Goal: Information Seeking & Learning: Understand process/instructions

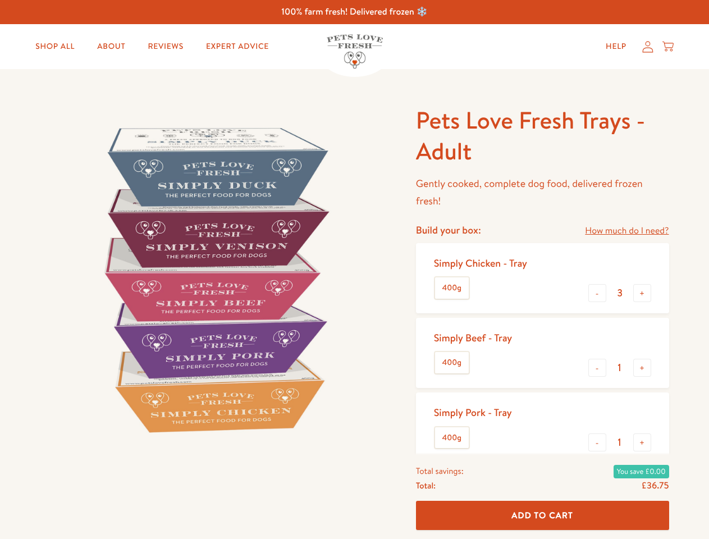
click at [354, 269] on img at bounding box center [214, 279] width 348 height 348
click at [626, 231] on link "How much do I need?" at bounding box center [627, 230] width 84 height 15
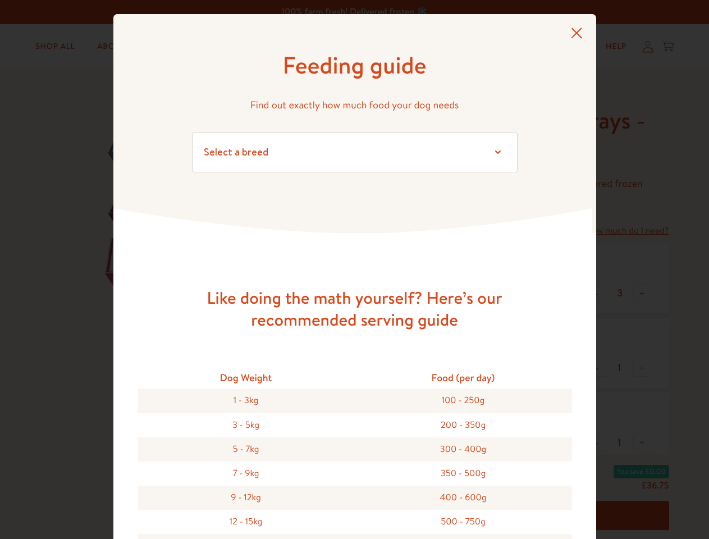
click at [597, 293] on div "Feeding guide Find out exactly how much food your dog needs Select a breed Affe…" at bounding box center [354, 269] width 709 height 539
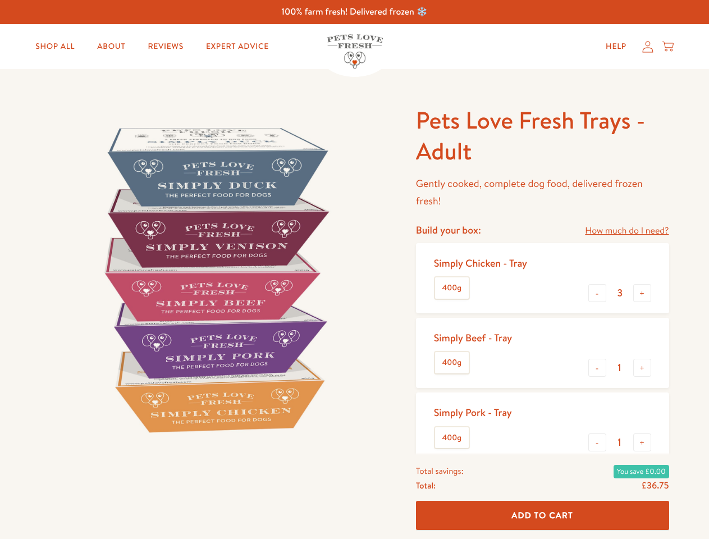
click at [642, 293] on button "+" at bounding box center [642, 293] width 18 height 18
type input "4"
click at [597, 368] on button "-" at bounding box center [597, 368] width 18 height 18
click at [642, 368] on button "+" at bounding box center [642, 368] width 18 height 18
type input "1"
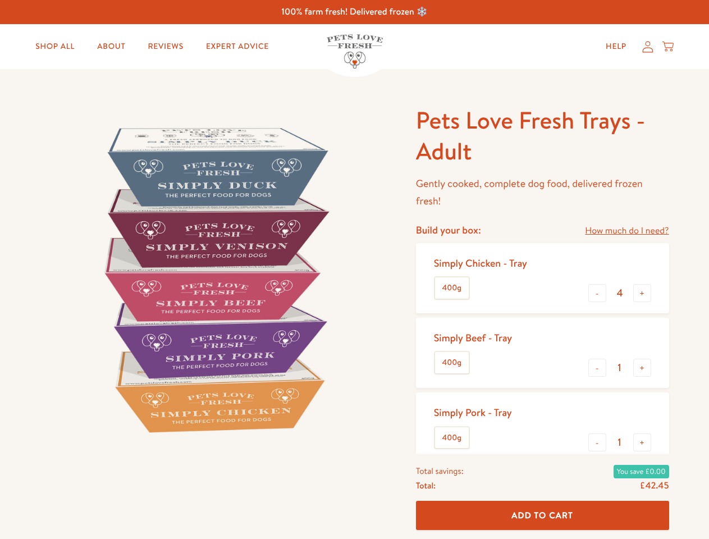
click at [597, 442] on button "-" at bounding box center [597, 442] width 18 height 18
click at [642, 442] on button "+" at bounding box center [642, 442] width 18 height 18
type input "1"
click at [542, 515] on span "Add To Cart" at bounding box center [542, 515] width 62 height 12
